Goal: Task Accomplishment & Management: Complete application form

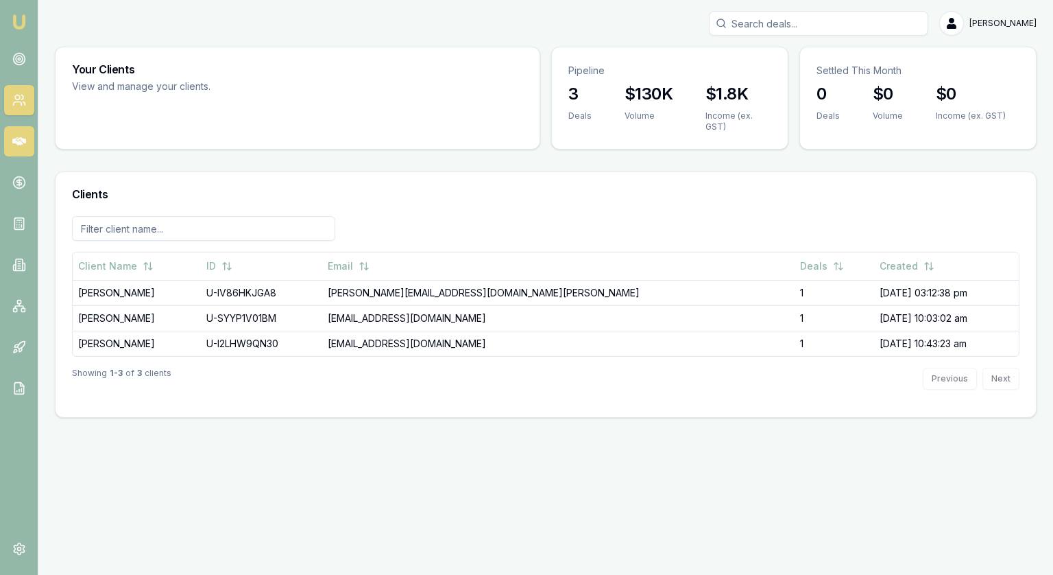
click at [16, 147] on icon at bounding box center [19, 141] width 14 height 14
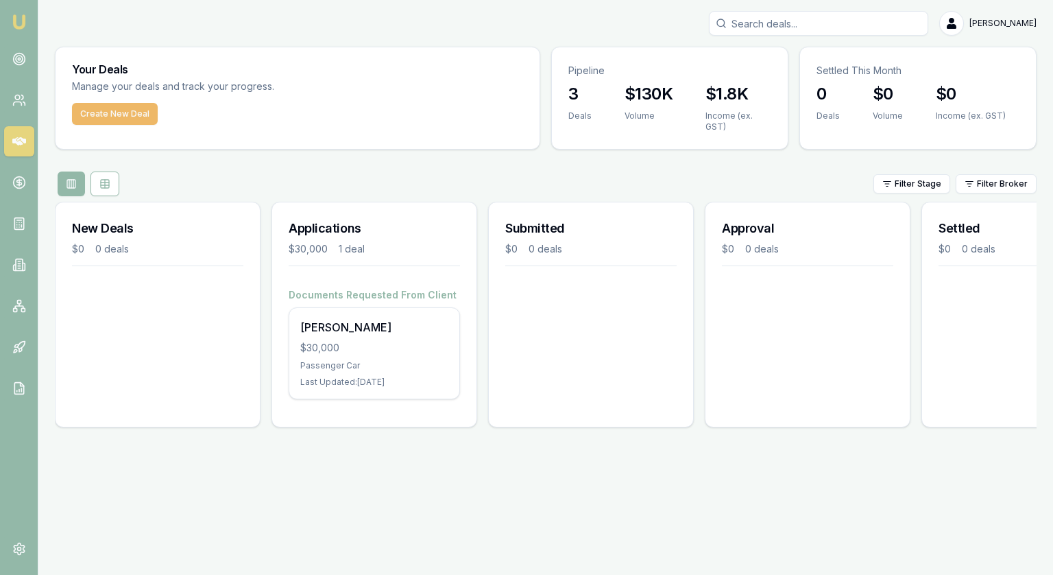
click at [93, 109] on button "Create New Deal" at bounding box center [115, 114] width 86 height 22
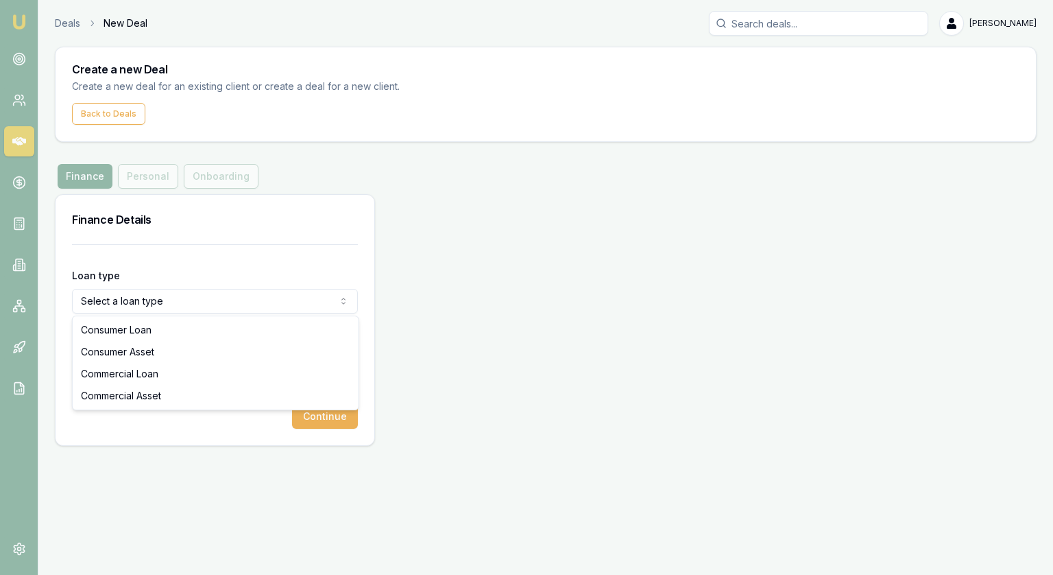
click at [136, 301] on html "Emu Broker Deals New Deal Jonathan Myers Toggle Menu Create a new Deal Create a…" at bounding box center [526, 287] width 1053 height 575
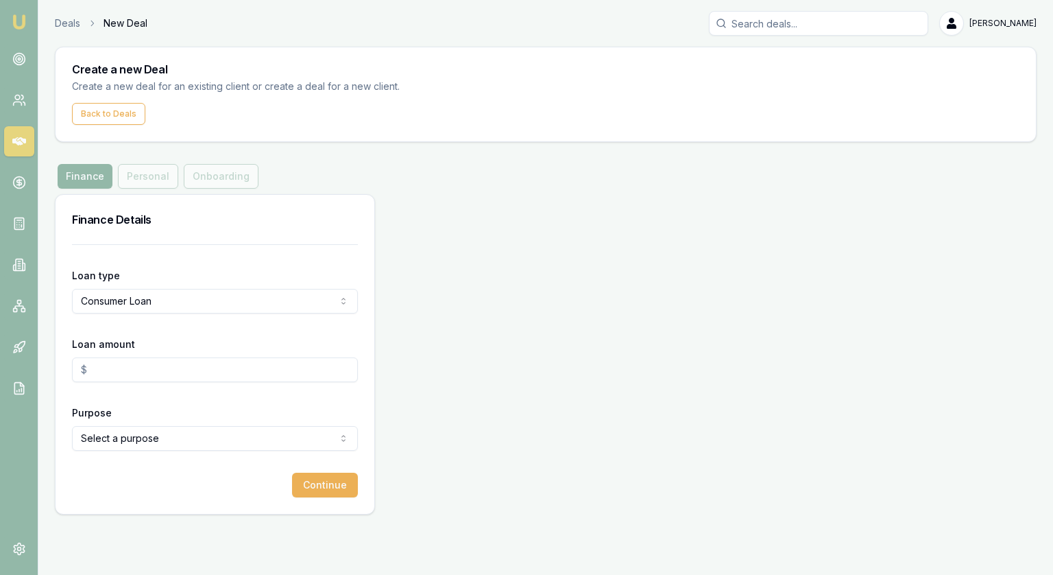
click at [145, 364] on input "Loan amount" at bounding box center [215, 369] width 286 height 25
type input "$60,000.00"
click at [136, 441] on html "Emu Broker Deals New Deal Jonathan Myers Toggle Menu Create a new Deal Create a…" at bounding box center [526, 287] width 1053 height 575
click at [329, 492] on button "Continue" at bounding box center [325, 485] width 66 height 25
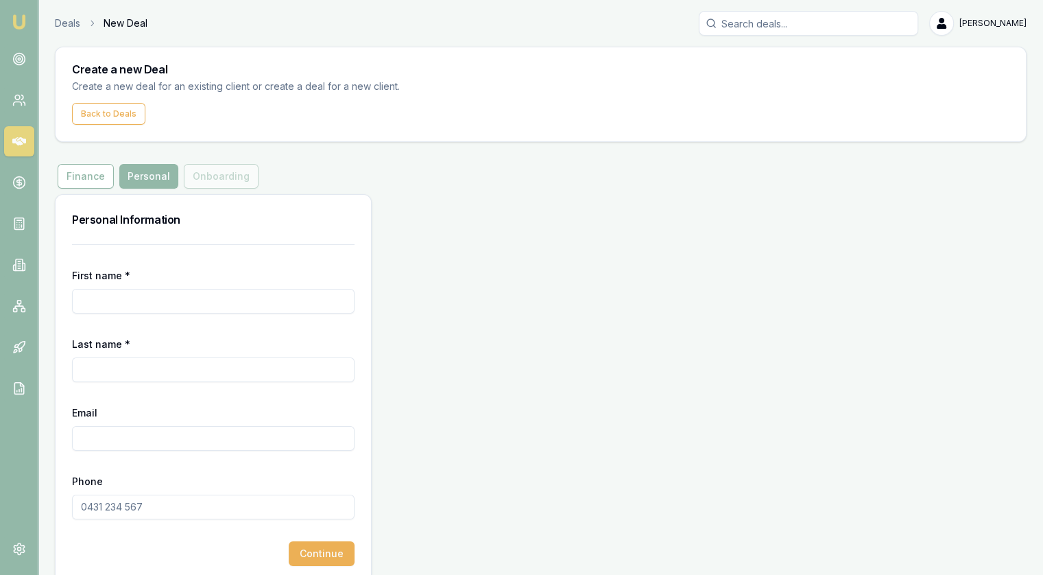
click at [165, 310] on input "First name *" at bounding box center [213, 301] width 283 height 25
type input "Rebecca"
type input "Dawe"
paste input "rdawe.tmx@gmail.com"
type input "rdawe.tmx@gmail.com"
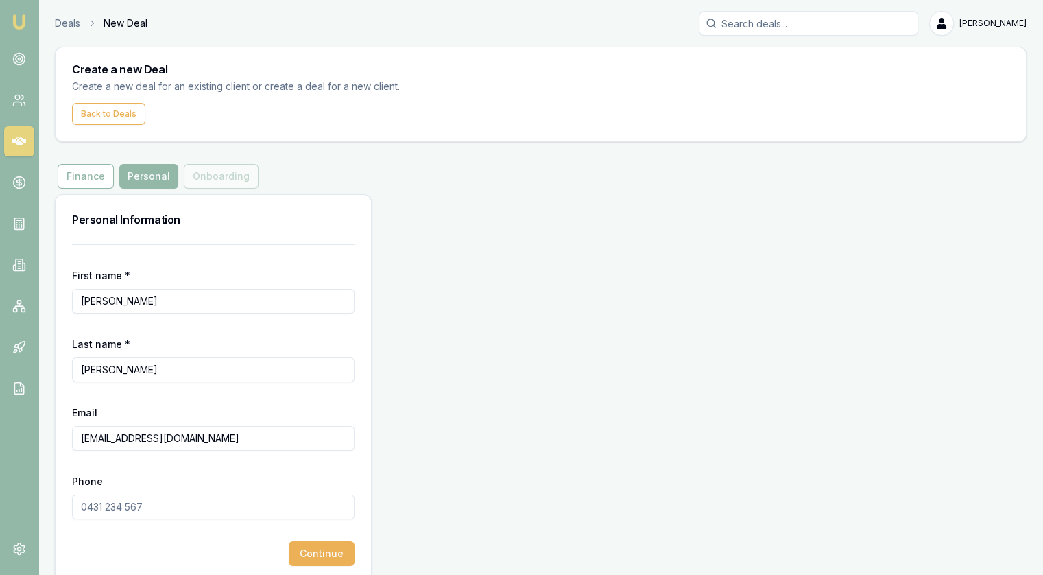
click at [158, 524] on form "First name * Rebecca Last name * Dawe Email rdawe.tmx@gmail.com Phone Continue" at bounding box center [213, 405] width 283 height 322
click at [150, 507] on input "Phone" at bounding box center [213, 507] width 283 height 25
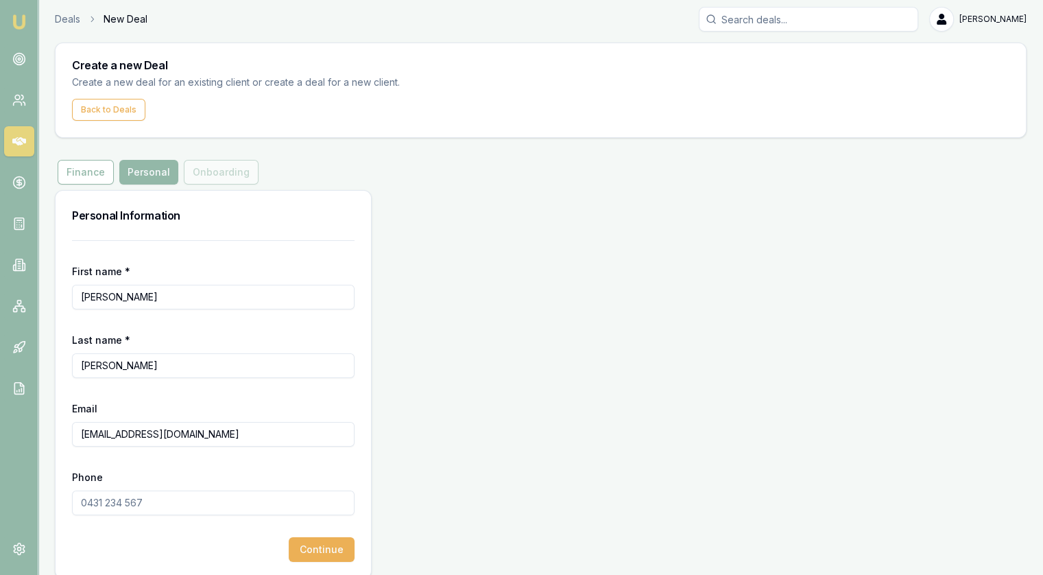
scroll to position [18, 0]
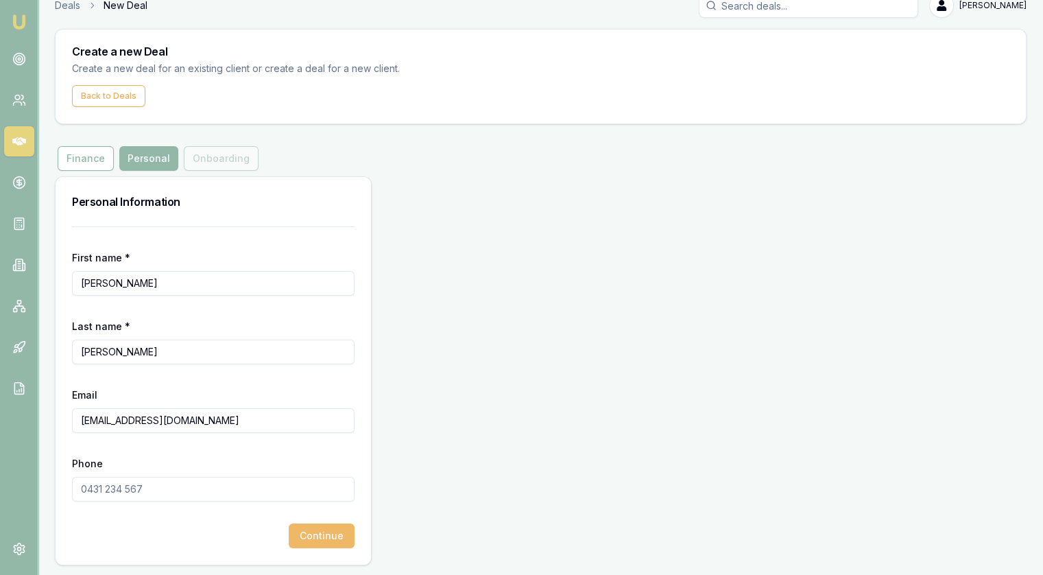
click at [337, 536] on button "Continue" at bounding box center [322, 535] width 66 height 25
click at [176, 492] on input "Phone" at bounding box center [213, 489] width 283 height 25
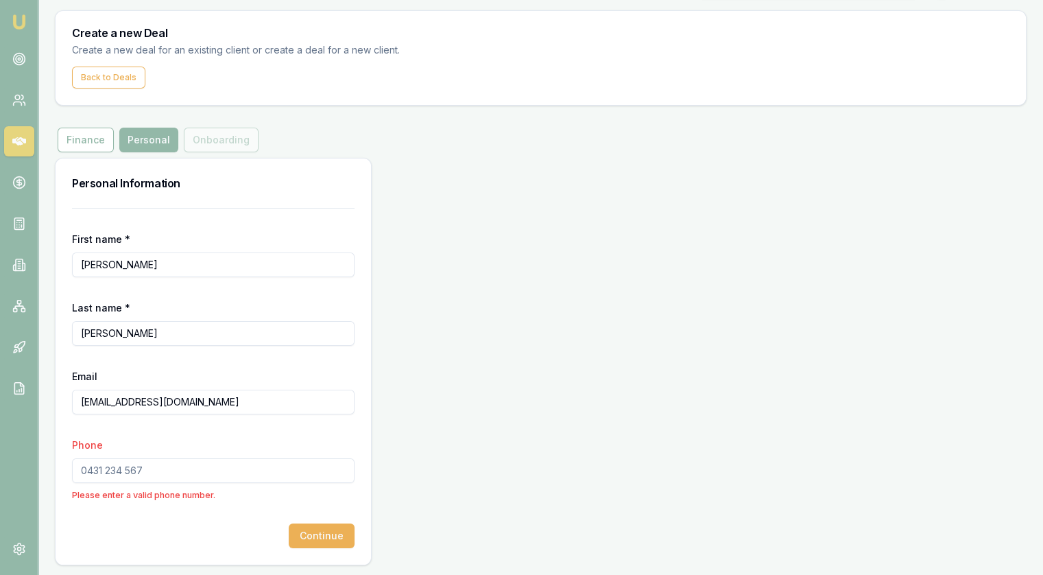
click at [131, 469] on input "Phone" at bounding box center [213, 470] width 283 height 25
click at [14, 300] on icon at bounding box center [19, 306] width 14 height 14
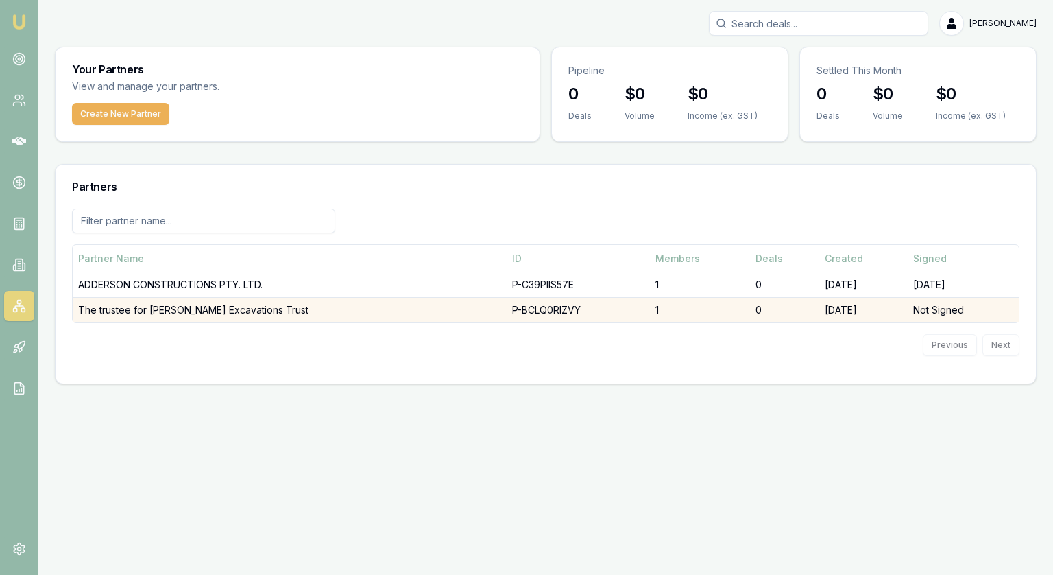
click at [166, 309] on td "The trustee for Usher's Excavations Trust" at bounding box center [290, 310] width 434 height 25
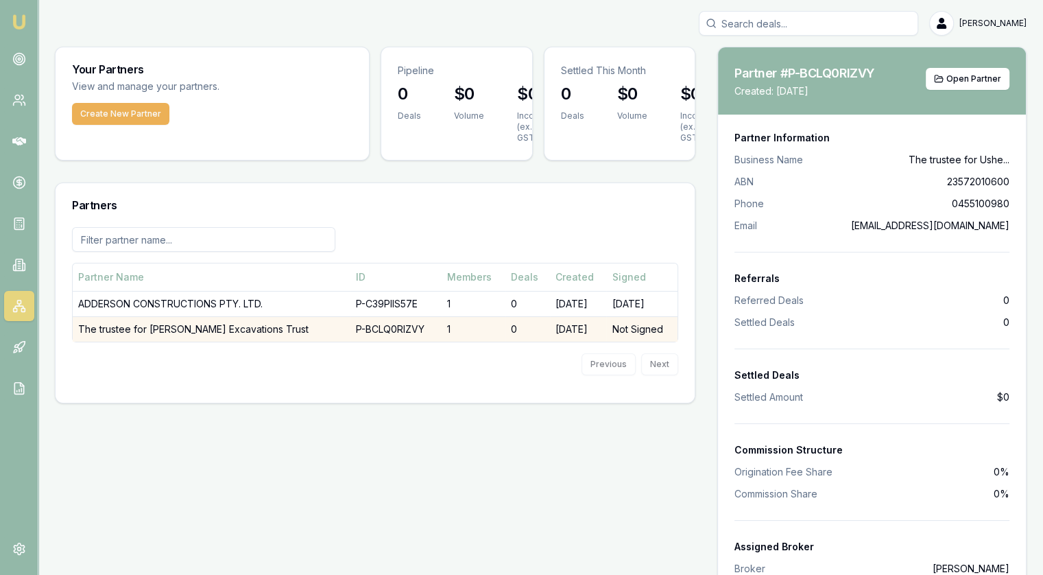
click at [163, 334] on td "The trustee for Usher's Excavations Trust" at bounding box center [212, 328] width 278 height 25
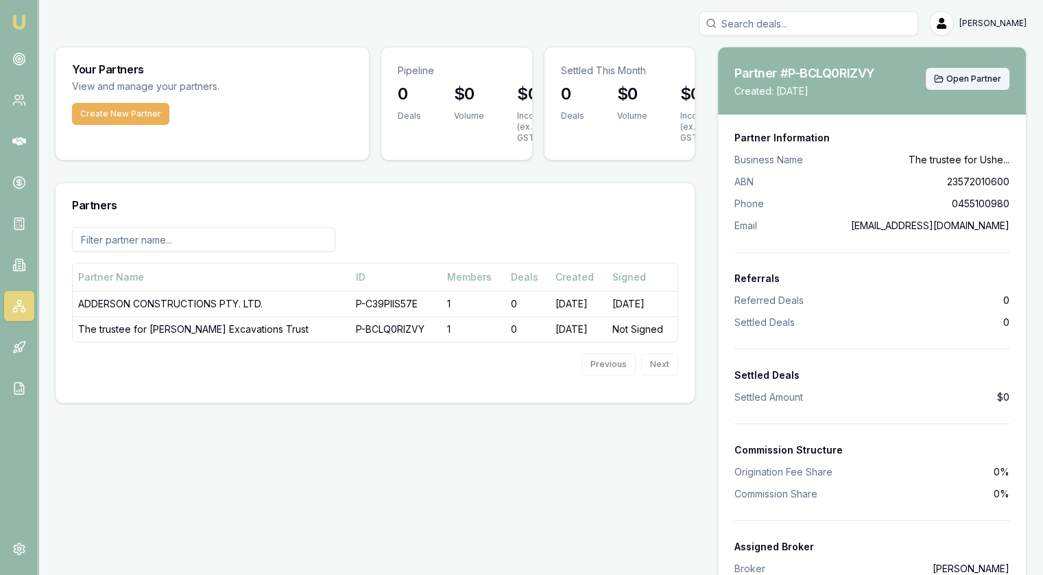
click at [962, 75] on span "Open Partner" at bounding box center [973, 78] width 55 height 11
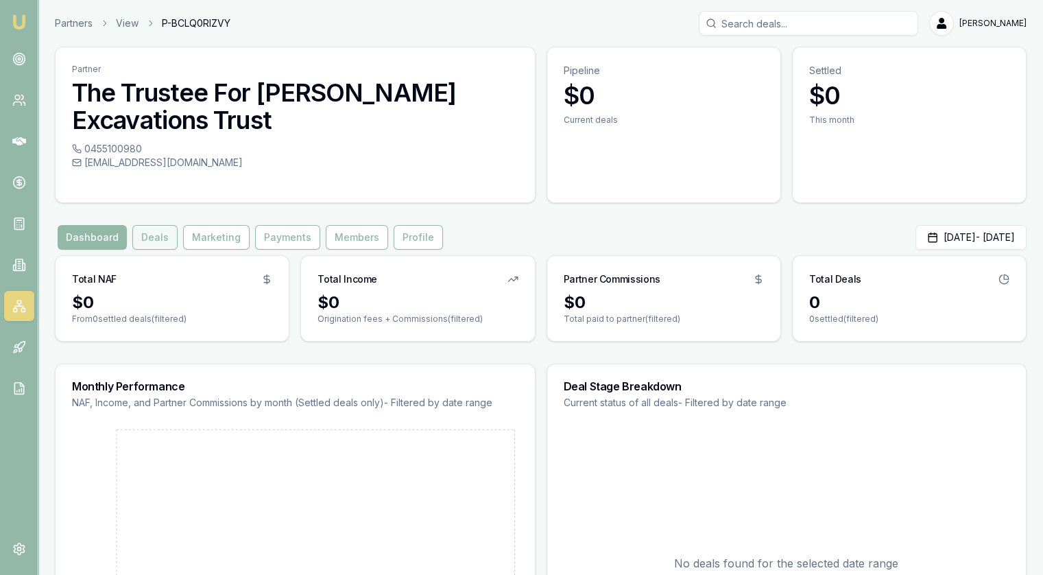
click at [148, 238] on button "Deals" at bounding box center [154, 237] width 45 height 25
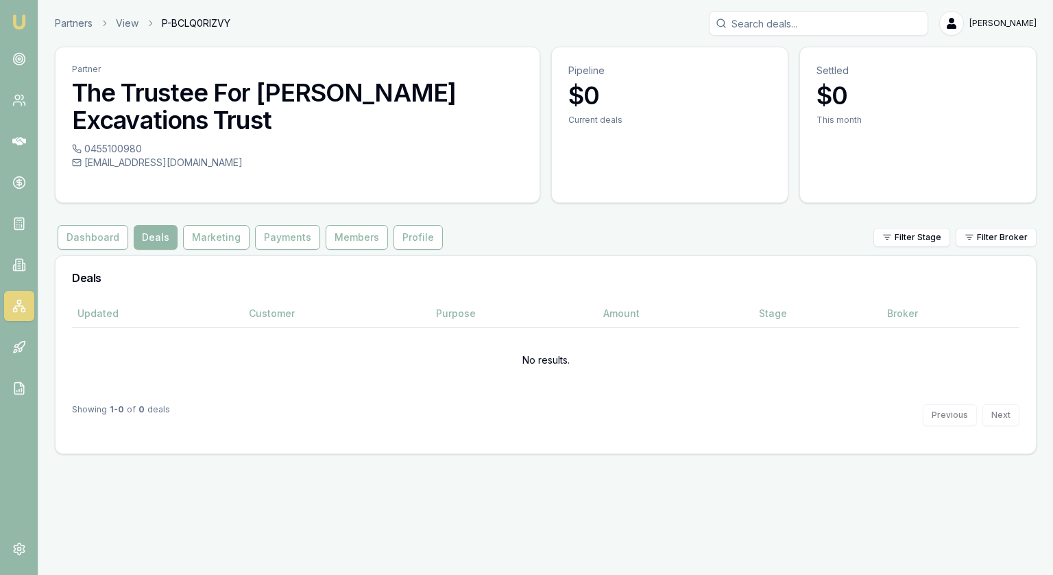
click at [204, 235] on button "Marketing" at bounding box center [216, 237] width 67 height 25
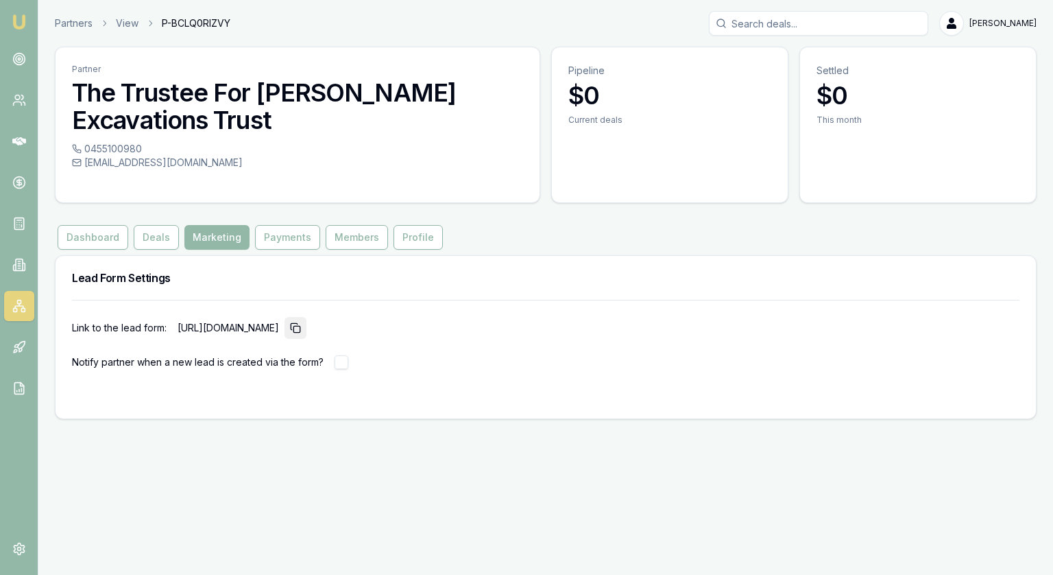
click at [301, 330] on icon "button" at bounding box center [295, 327] width 11 height 11
click at [300, 327] on rect "button" at bounding box center [297, 329] width 6 height 6
click at [11, 385] on link at bounding box center [19, 388] width 30 height 30
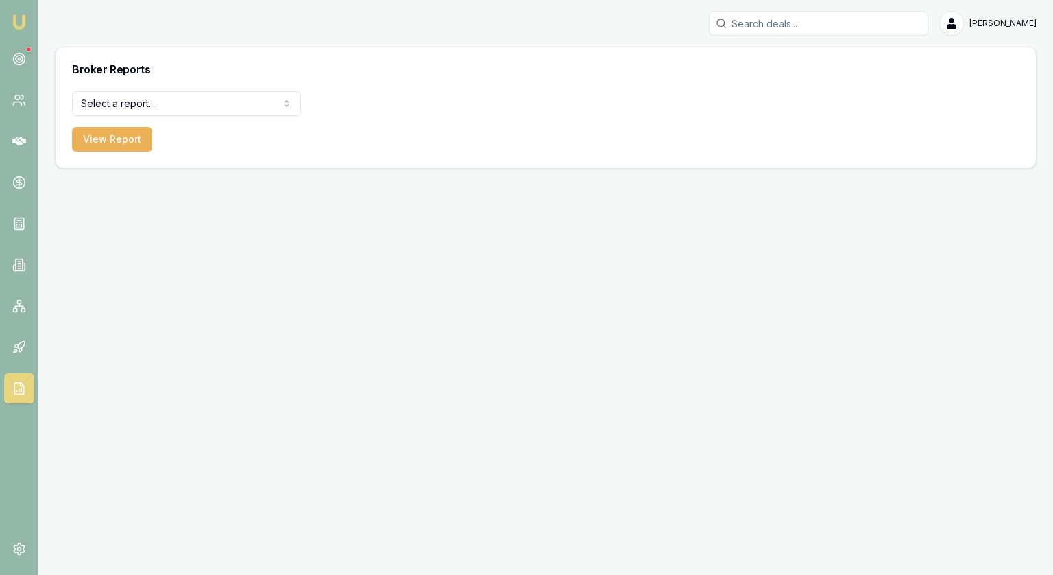
click at [11, 370] on nav "Emu Broker" at bounding box center [19, 207] width 38 height 414
click at [12, 349] on icon at bounding box center [19, 347] width 14 height 14
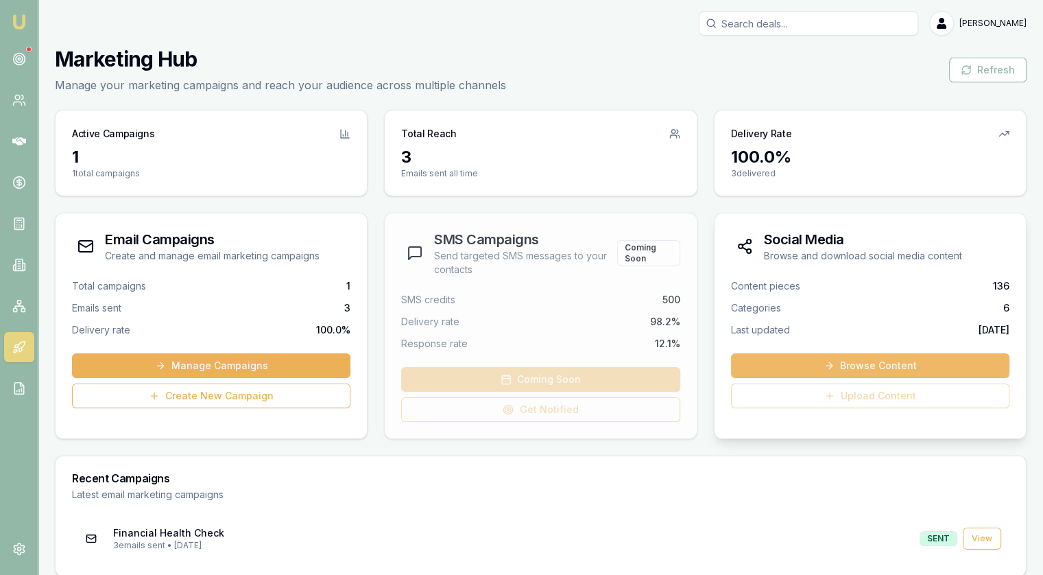
click at [916, 358] on link "Browse Content" at bounding box center [870, 365] width 278 height 25
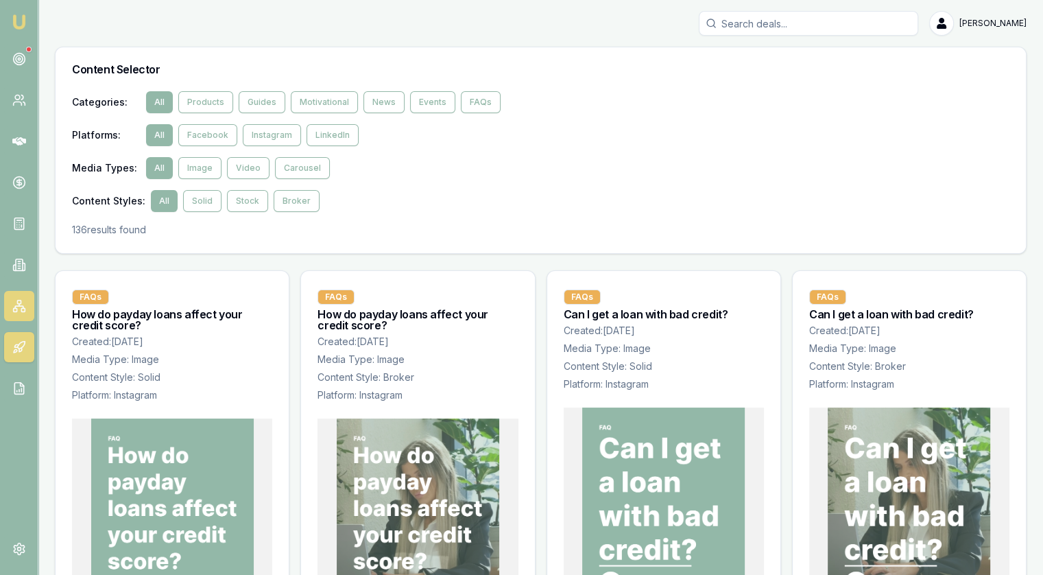
click at [22, 302] on icon at bounding box center [19, 306] width 14 height 14
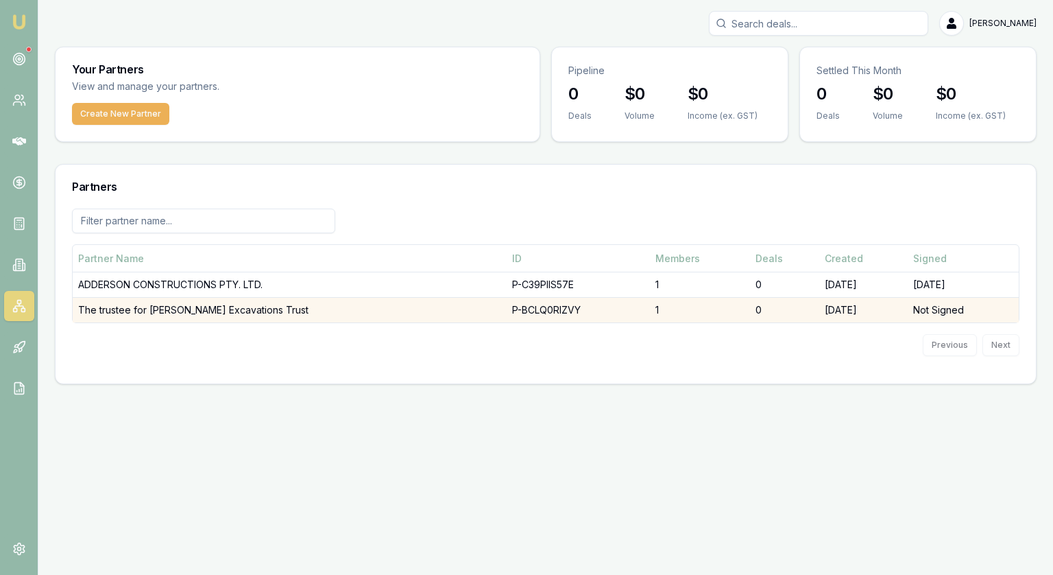
click at [241, 310] on td "The trustee for Usher's Excavations Trust" at bounding box center [290, 310] width 434 height 25
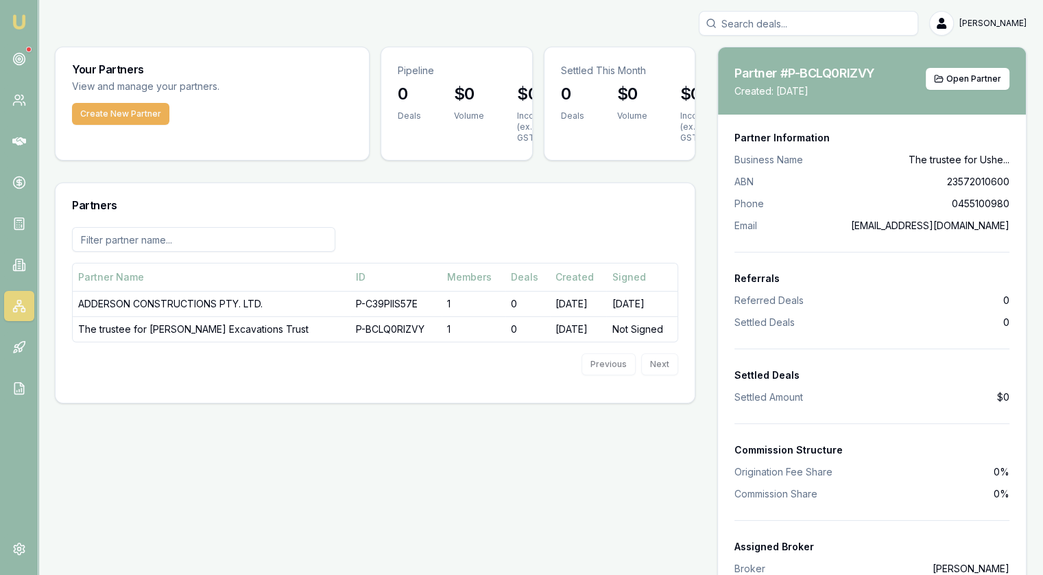
click at [974, 66] on div "Partner #P-BCLQ0RIZVY Copy Partner ID Created: 11 September 2025 Open Partner" at bounding box center [872, 80] width 308 height 67
click at [971, 79] on span "Open Partner" at bounding box center [973, 78] width 55 height 11
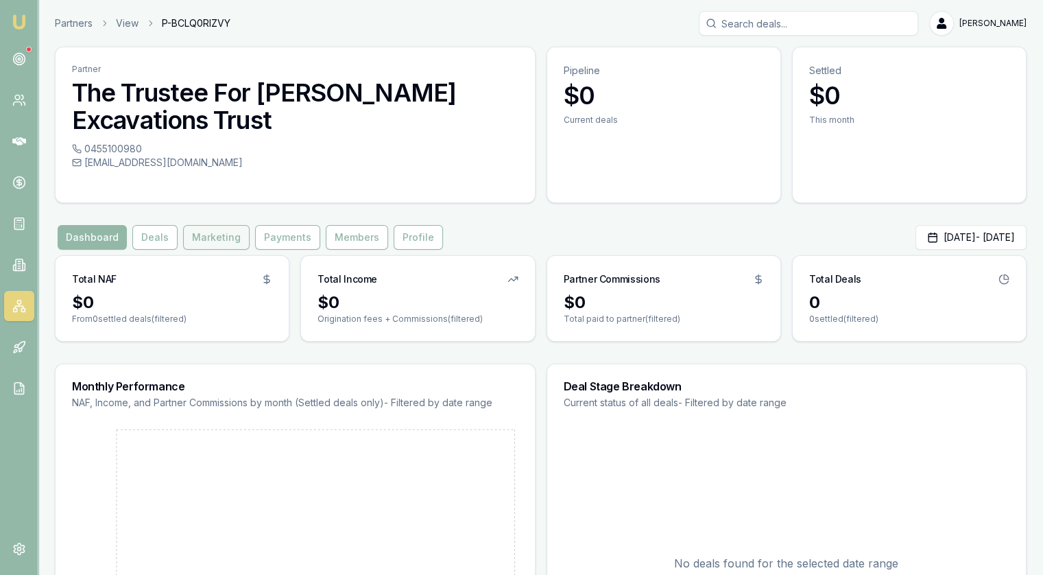
click at [222, 241] on button "Marketing" at bounding box center [216, 237] width 67 height 25
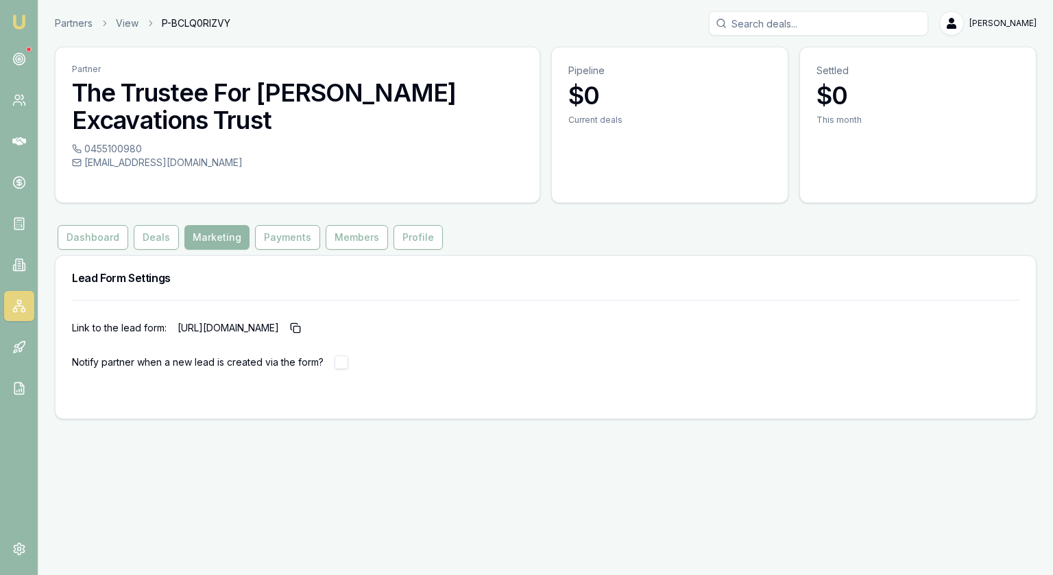
click at [577, 329] on div "Link to the lead form: https://partner.emumoney.com.au/f/emm/quick-apply?partne…" at bounding box center [546, 328] width 948 height 22
click at [300, 331] on rect "button" at bounding box center [297, 329] width 6 height 6
